Goal: Transaction & Acquisition: Download file/media

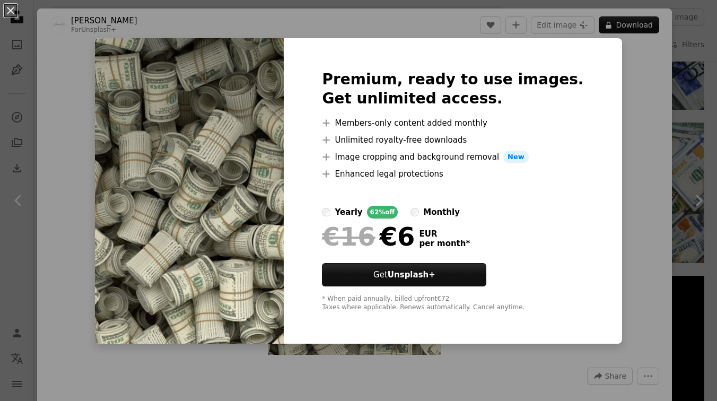
scroll to position [145, 0]
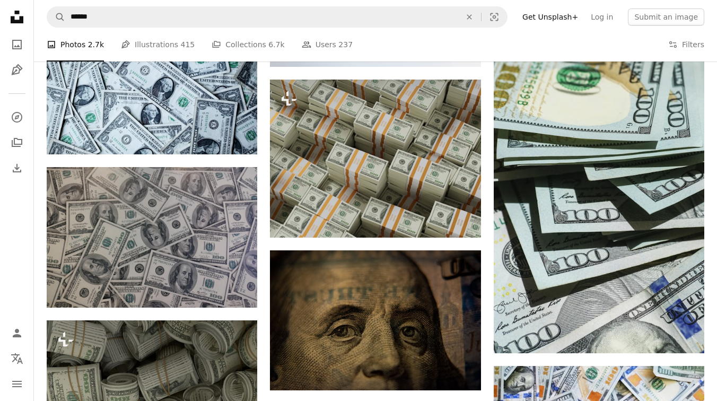
scroll to position [613, 0]
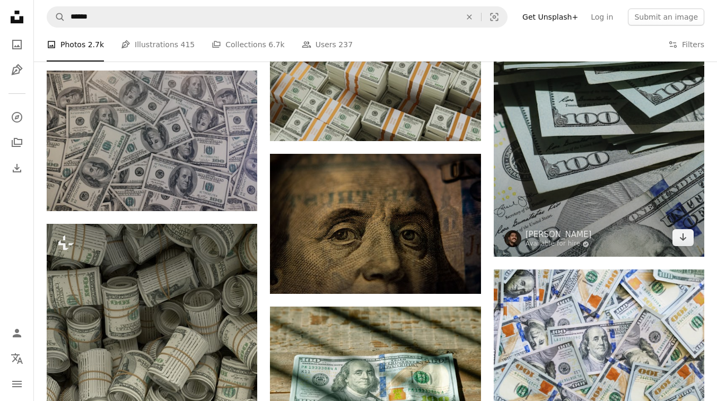
click at [630, 128] on img at bounding box center [599, 99] width 211 height 316
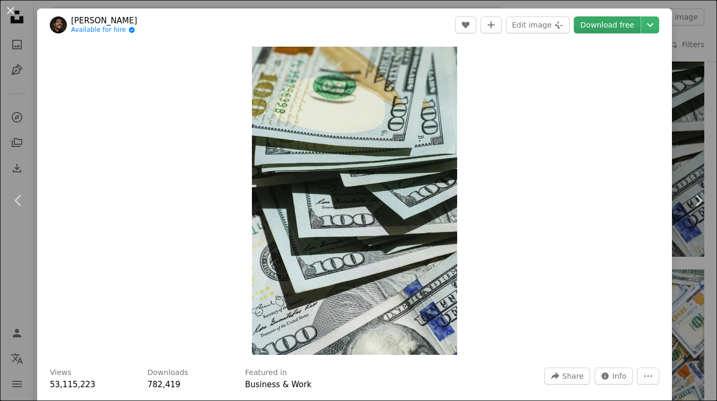
click at [630, 29] on link "Download free" at bounding box center [607, 24] width 67 height 17
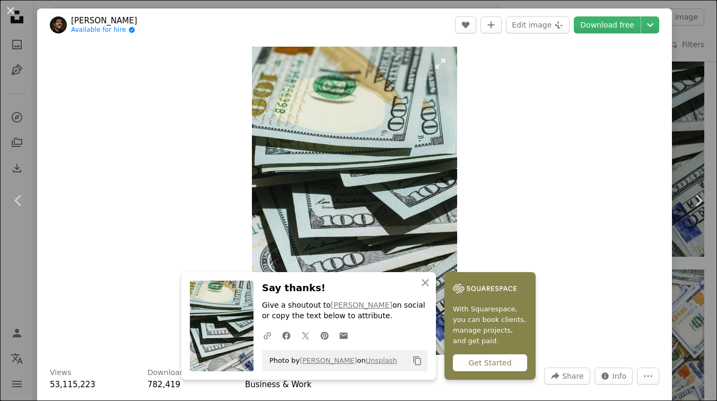
scroll to position [1, 0]
